Goal: Find specific page/section

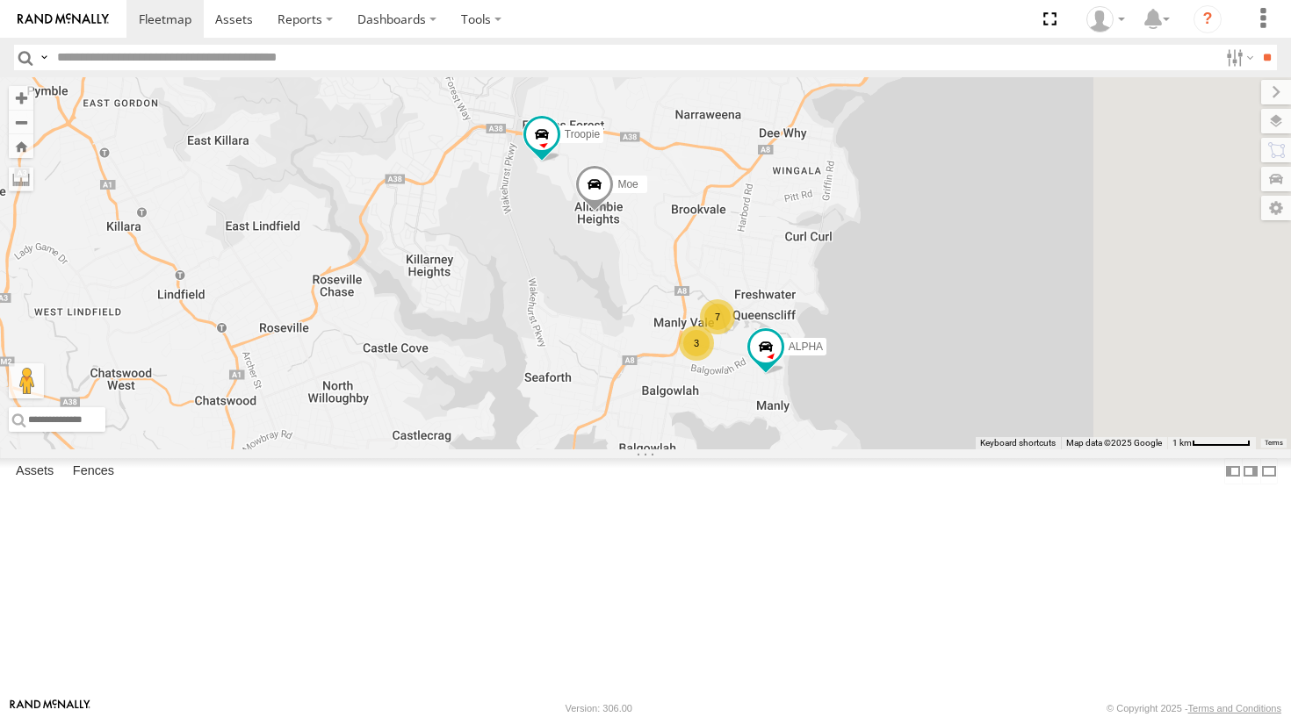
drag, startPoint x: 873, startPoint y: 502, endPoint x: 806, endPoint y: 421, distance: 105.5
click at [806, 421] on div "Ferrari The Fridge Troopie ALPHA Moe 7 3" at bounding box center [645, 263] width 1291 height 372
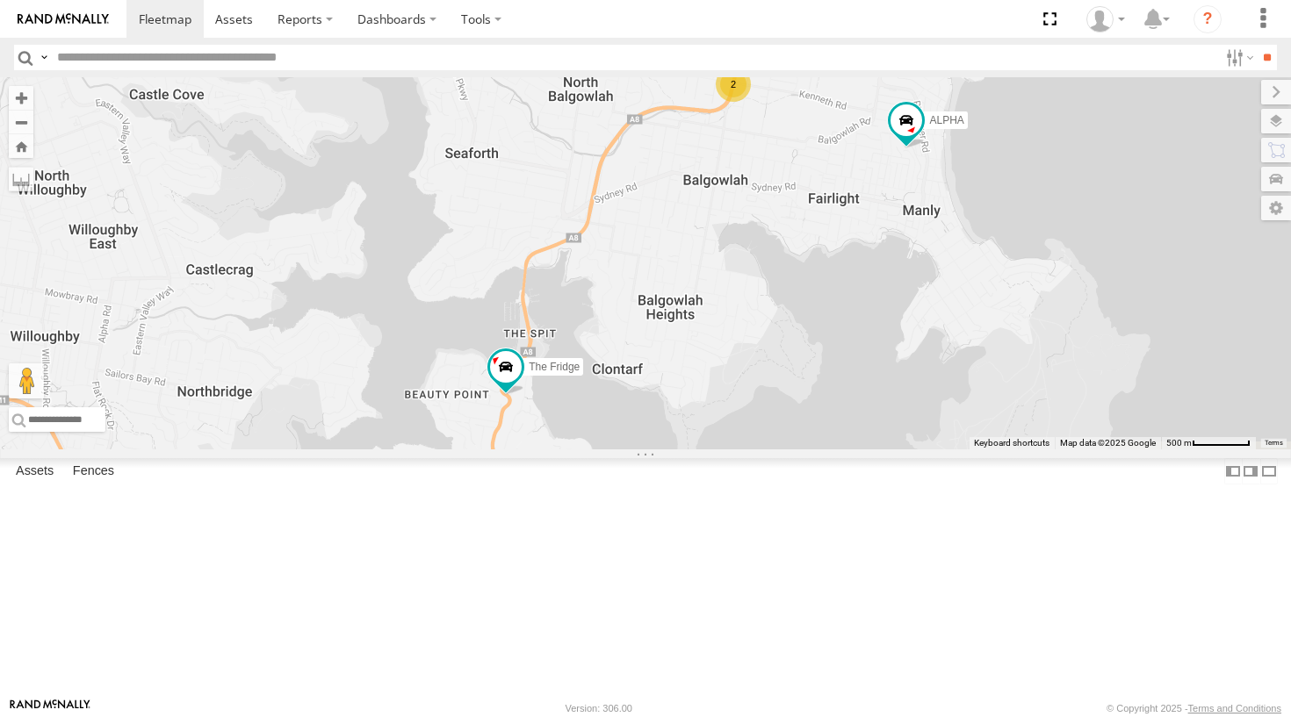
drag, startPoint x: 817, startPoint y: 540, endPoint x: 902, endPoint y: 278, distance: 274.9
click at [902, 278] on div "Ferrari The Fridge Troopie ALPHA Moe 8 2" at bounding box center [645, 263] width 1291 height 372
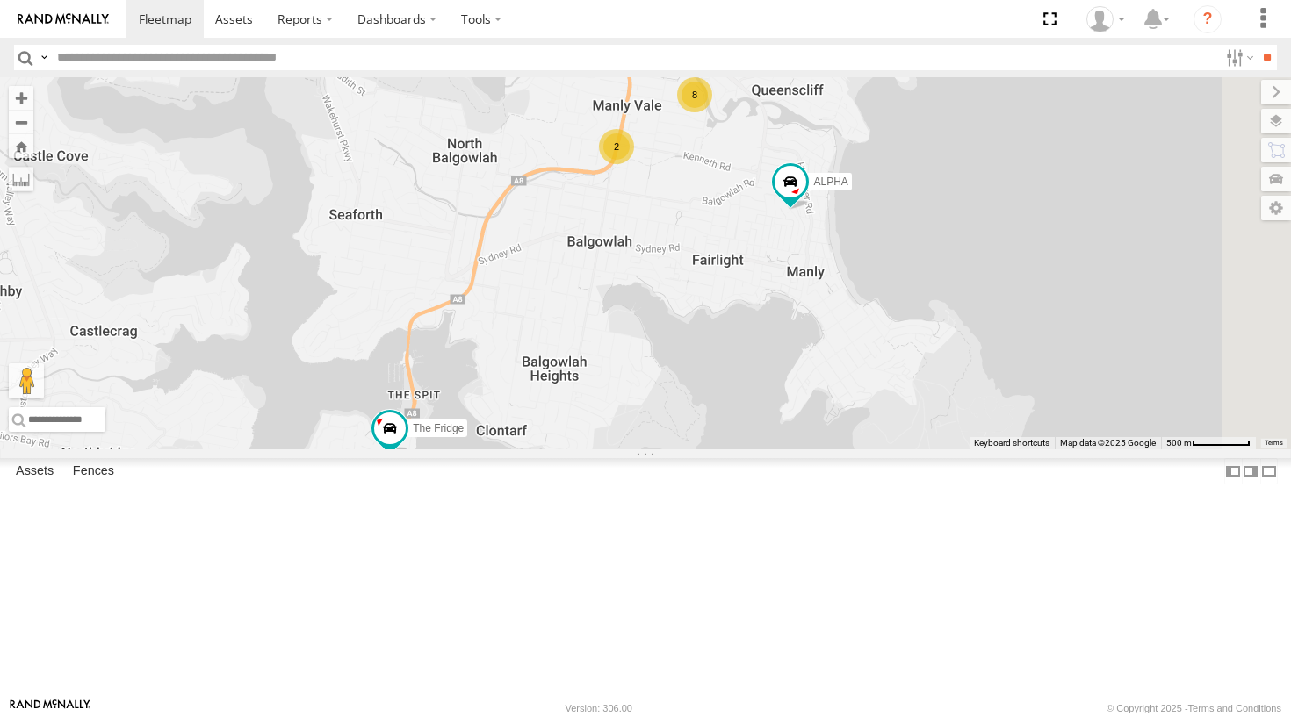
drag, startPoint x: 981, startPoint y: 280, endPoint x: 862, endPoint y: 342, distance: 133.5
click at [862, 342] on div "Ferrari The Fridge Troopie ALPHA Moe 8 2" at bounding box center [645, 263] width 1291 height 372
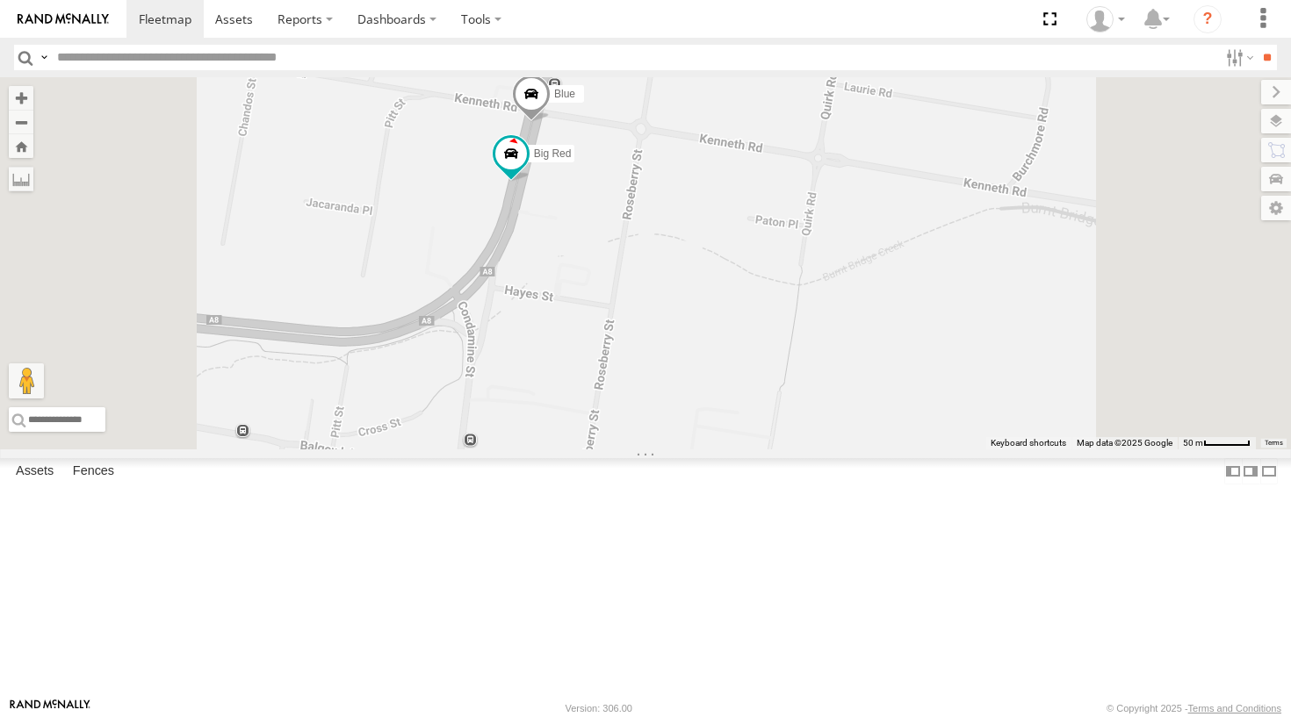
drag, startPoint x: 883, startPoint y: 277, endPoint x: 777, endPoint y: 425, distance: 181.8
click at [777, 425] on div "Ferrari The Fridge Troopie ALPHA Moe Blue Big Red" at bounding box center [645, 263] width 1291 height 372
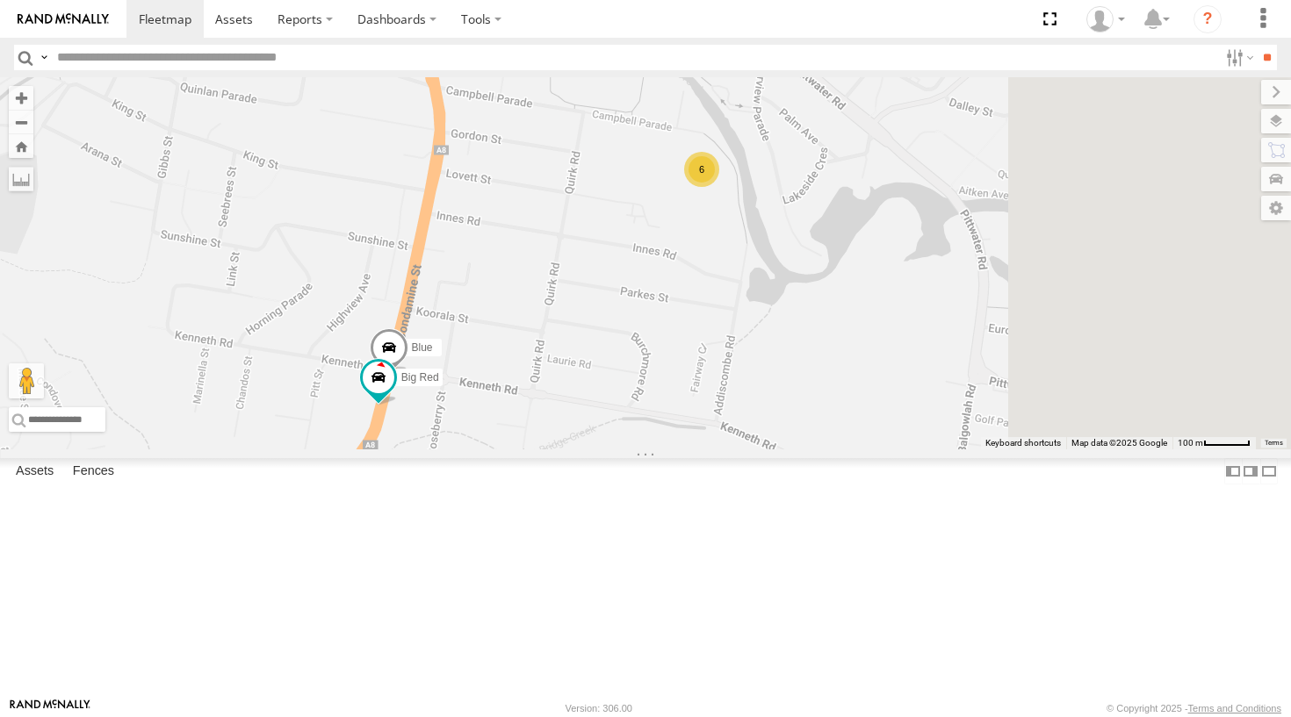
drag, startPoint x: 1043, startPoint y: 204, endPoint x: 829, endPoint y: 377, distance: 275.3
click at [829, 377] on div "Ferrari The Fridge Troopie ALPHA Moe Blue Big Red 6" at bounding box center [645, 263] width 1291 height 372
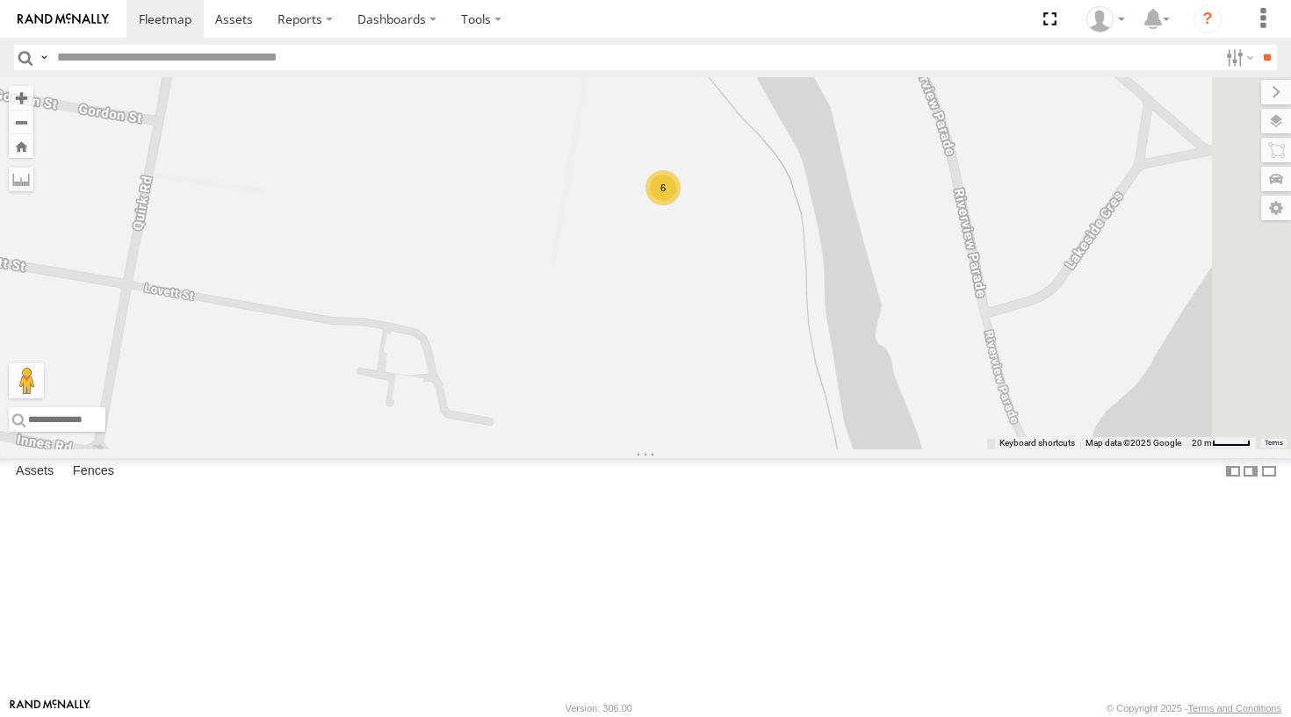
drag, startPoint x: 996, startPoint y: 399, endPoint x: 772, endPoint y: 241, distance: 273.6
click at [772, 241] on div "Ferrari The Fridge Troopie ALPHA Moe Blue Big Red DELTA Big Bertha 6" at bounding box center [645, 263] width 1291 height 372
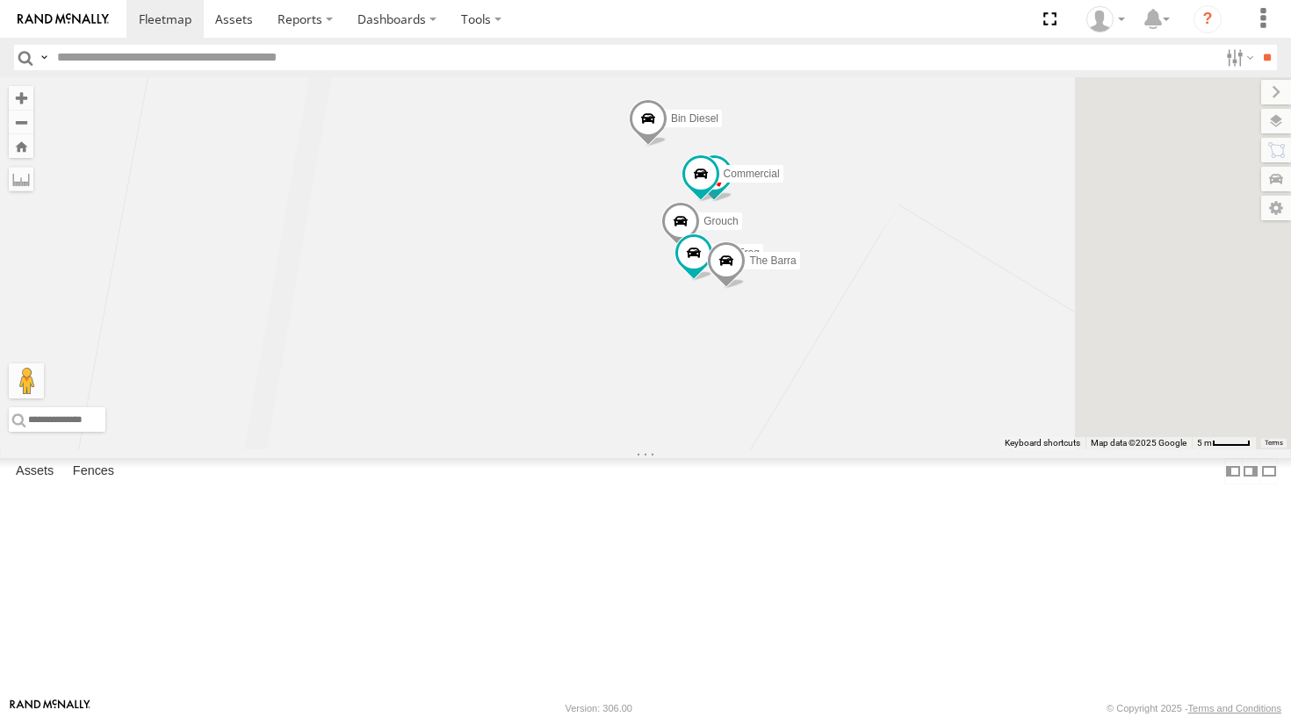
drag, startPoint x: 928, startPoint y: 371, endPoint x: 841, endPoint y: 348, distance: 89.9
click at [841, 348] on div "Ferrari The Fridge Troopie ALPHA Moe Blue Big Red DELTA Big Bertha Bin Diesel G…" at bounding box center [645, 263] width 1291 height 372
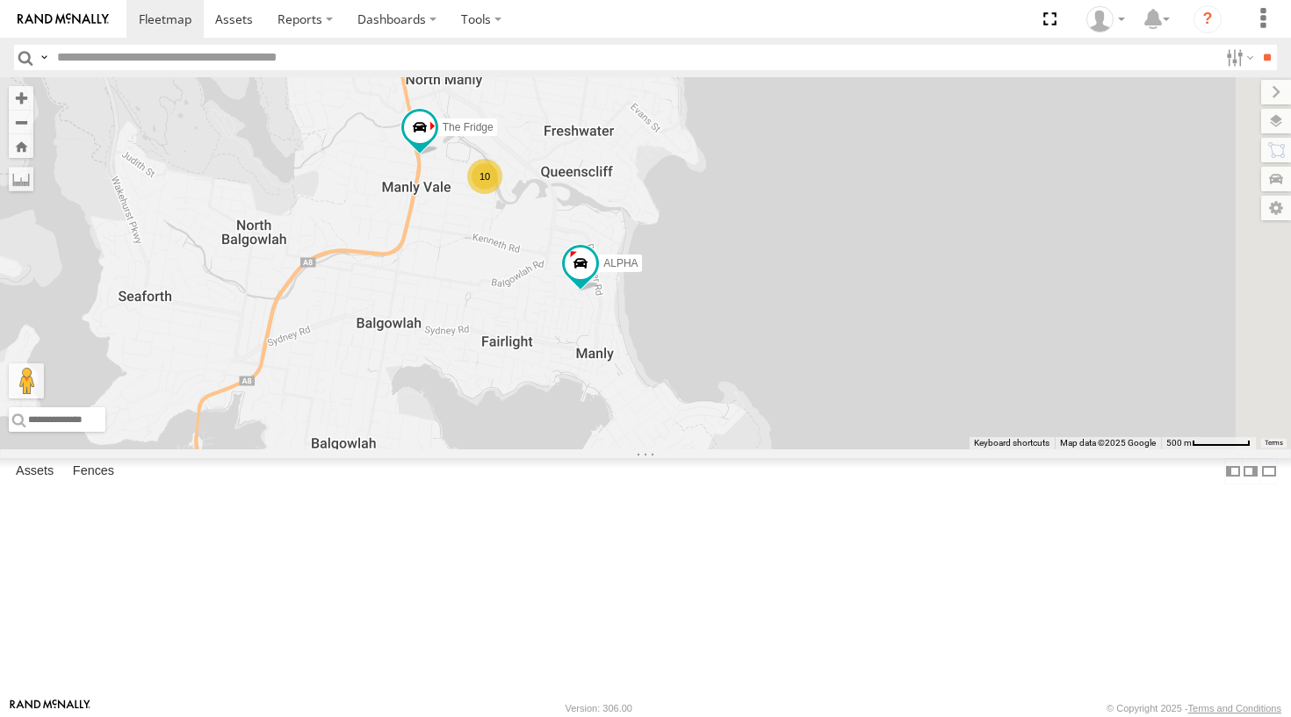
drag, startPoint x: 879, startPoint y: 445, endPoint x: 735, endPoint y: 421, distance: 146.1
click at [735, 421] on div "The Fridge ALPHA 10 Moe" at bounding box center [645, 263] width 1291 height 372
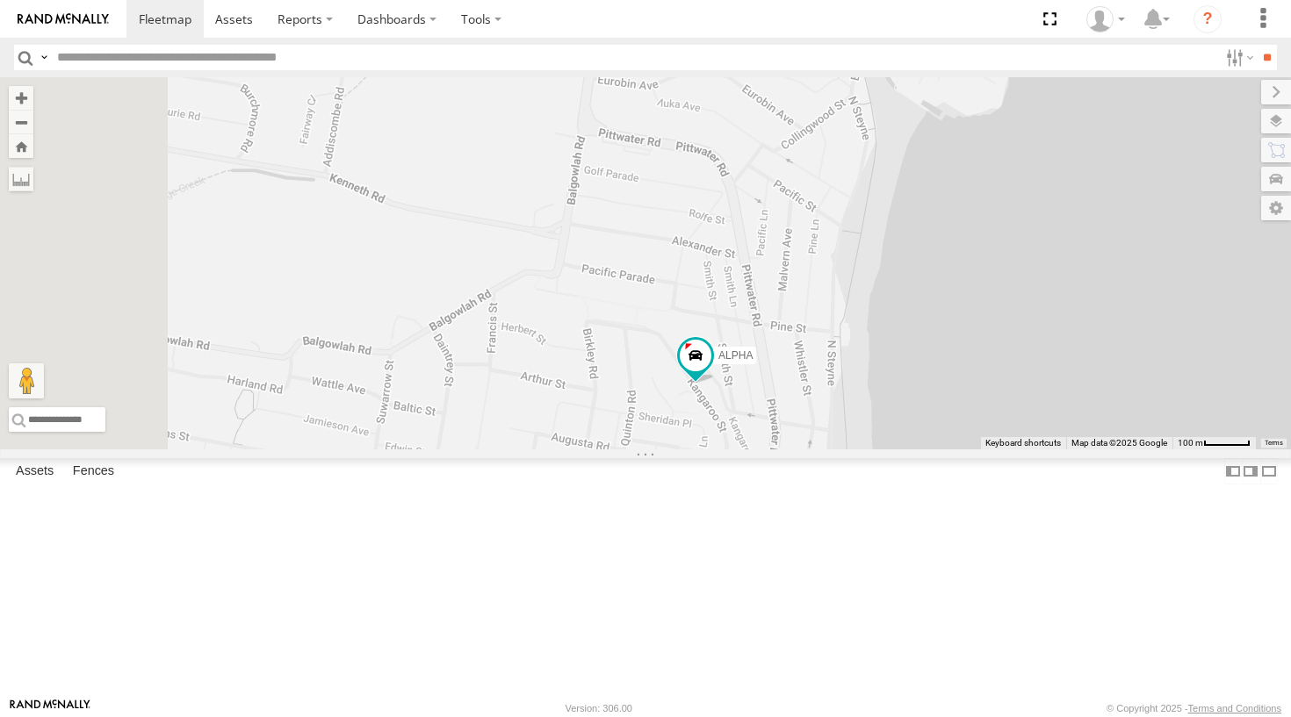
drag, startPoint x: 762, startPoint y: 434, endPoint x: 803, endPoint y: 478, distance: 60.3
click at [803, 450] on div "The Fridge ALPHA Moe" at bounding box center [645, 263] width 1291 height 372
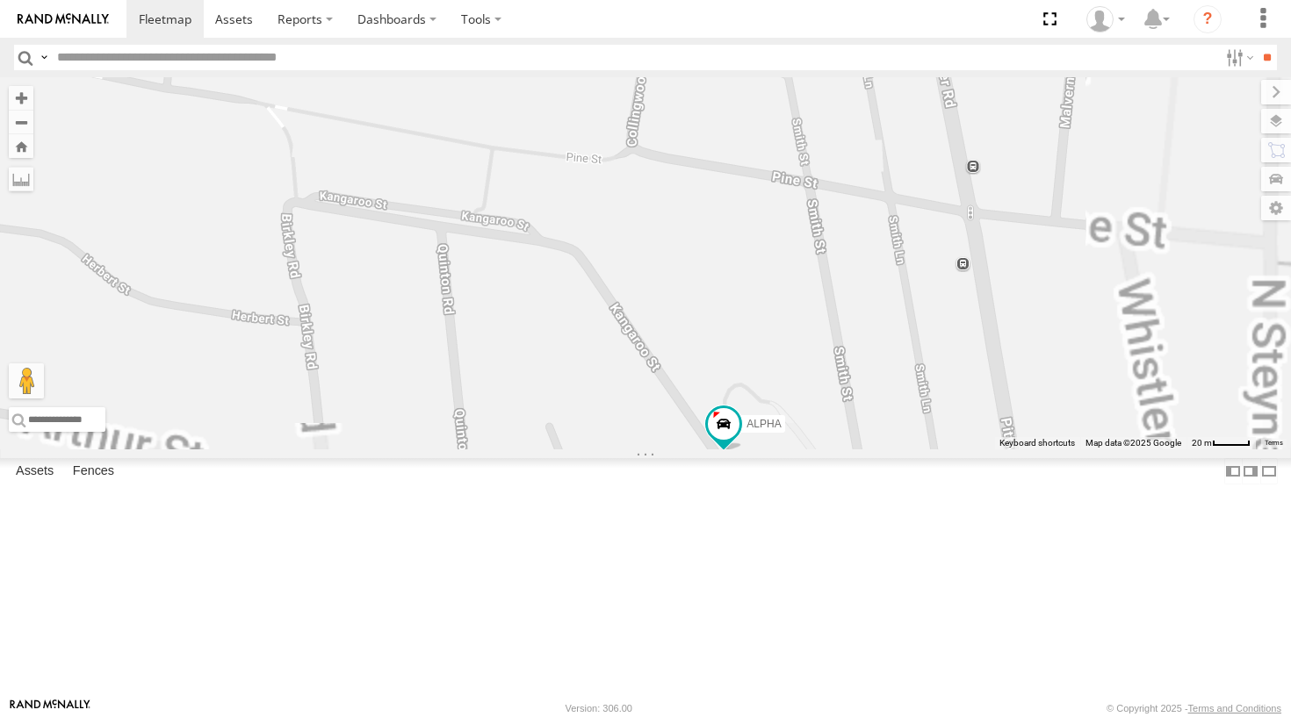
drag, startPoint x: 905, startPoint y: 542, endPoint x: 730, endPoint y: 169, distance: 412.4
click at [730, 169] on div "The Fridge ALPHA Moe" at bounding box center [645, 263] width 1291 height 372
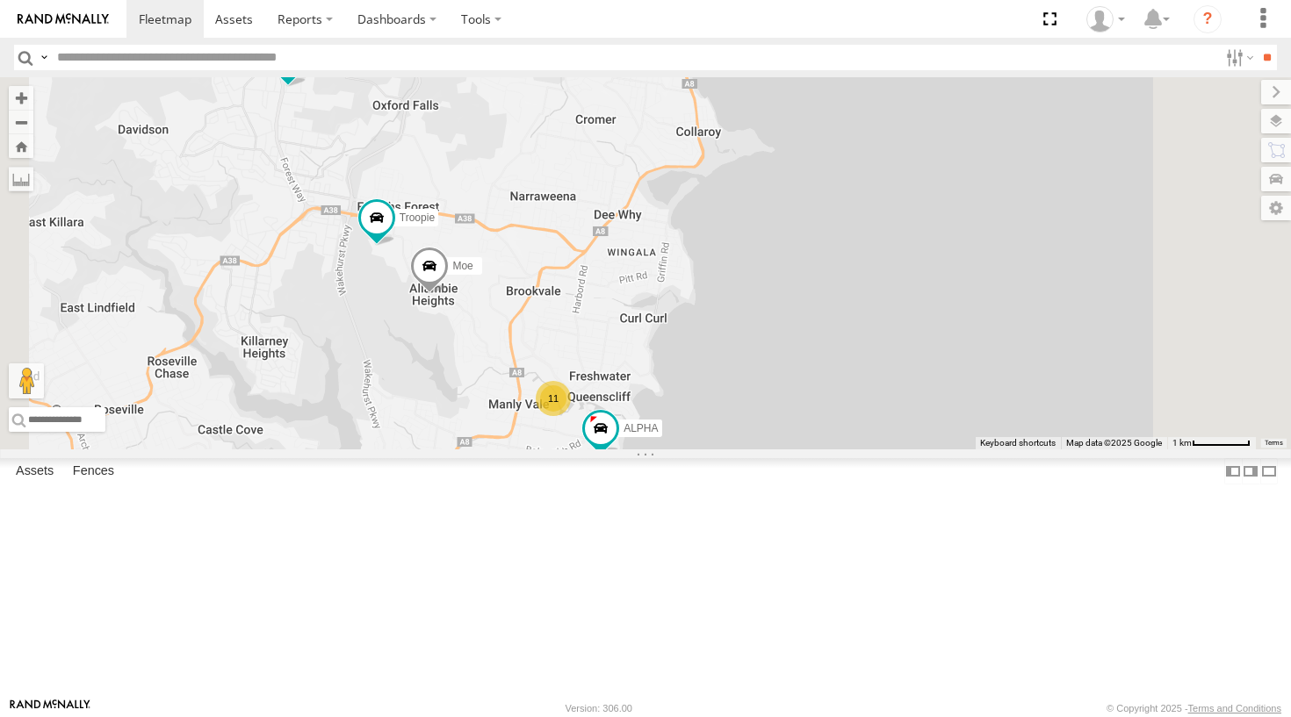
click at [571, 416] on div "11" at bounding box center [553, 398] width 35 height 35
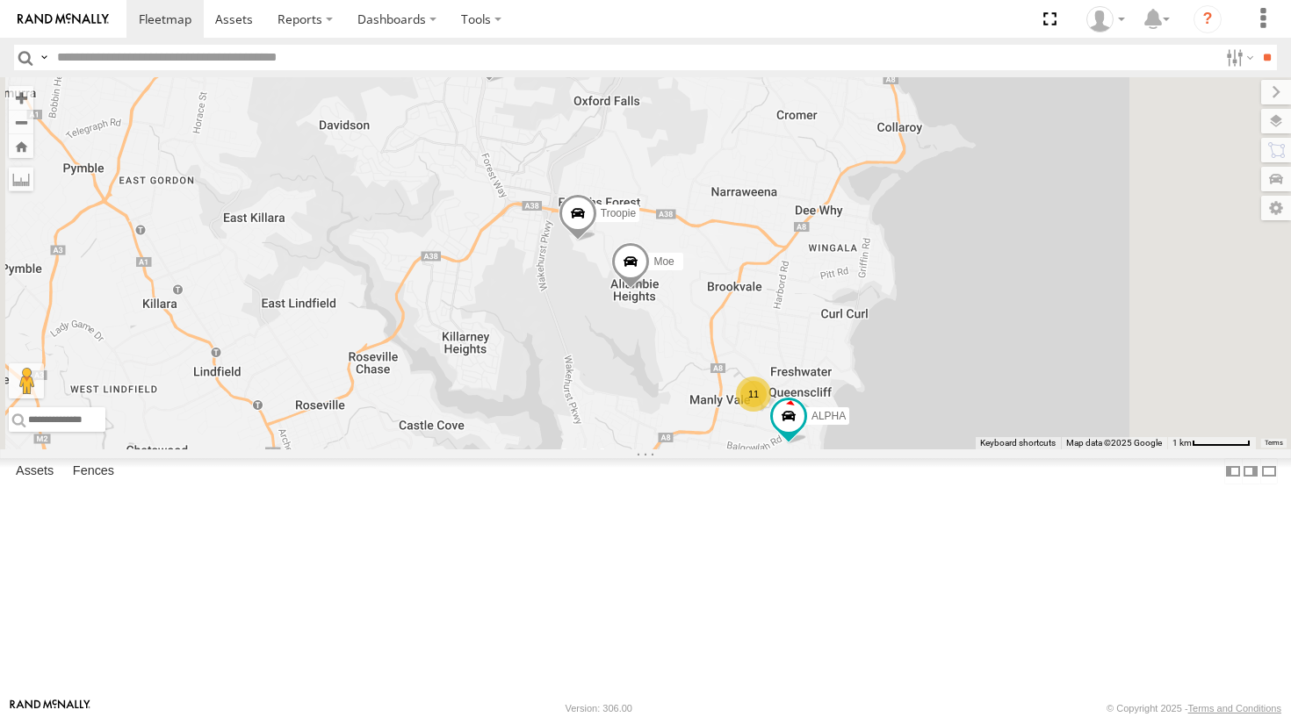
drag, startPoint x: 752, startPoint y: 254, endPoint x: 731, endPoint y: 254, distance: 22.0
click at [731, 254] on div "11 Ferrari Troopie ALPHA Moe" at bounding box center [645, 263] width 1291 height 372
